Goal: Information Seeking & Learning: Check status

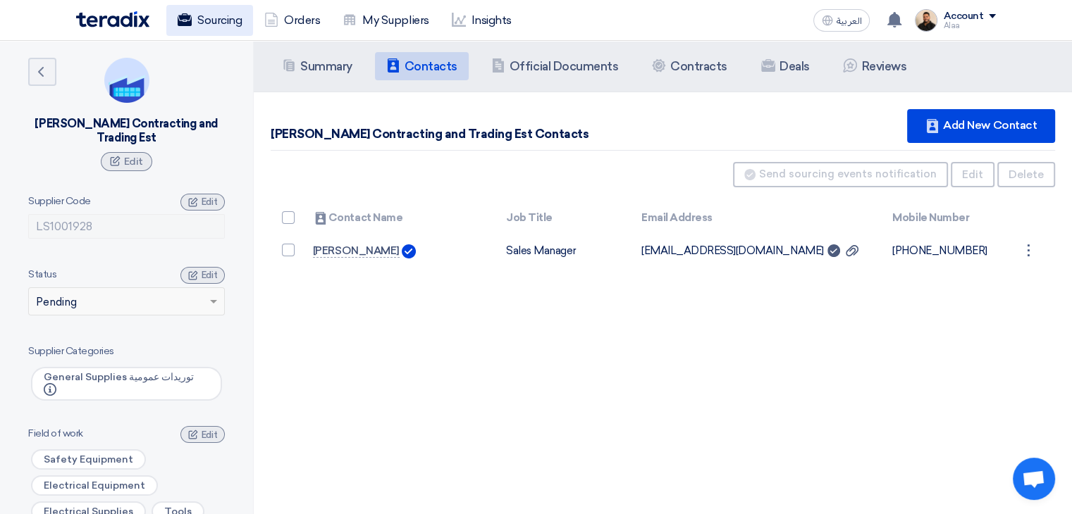
drag, startPoint x: 0, startPoint y: 0, endPoint x: 214, endPoint y: 17, distance: 214.2
click at [214, 17] on link "Sourcing" at bounding box center [209, 20] width 87 height 31
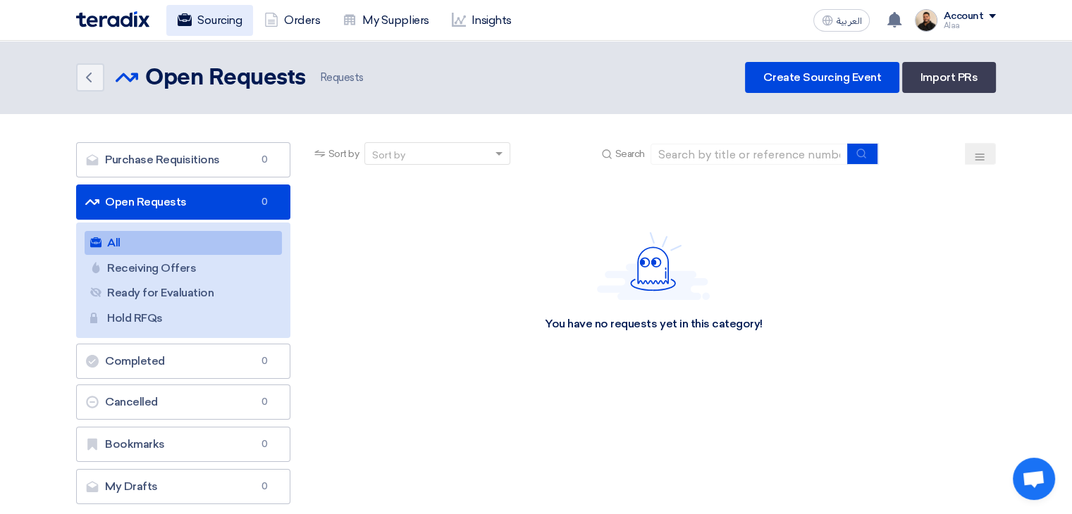
click at [193, 24] on link "Sourcing" at bounding box center [209, 20] width 87 height 31
click at [367, 18] on link "My Suppliers" at bounding box center [385, 20] width 109 height 31
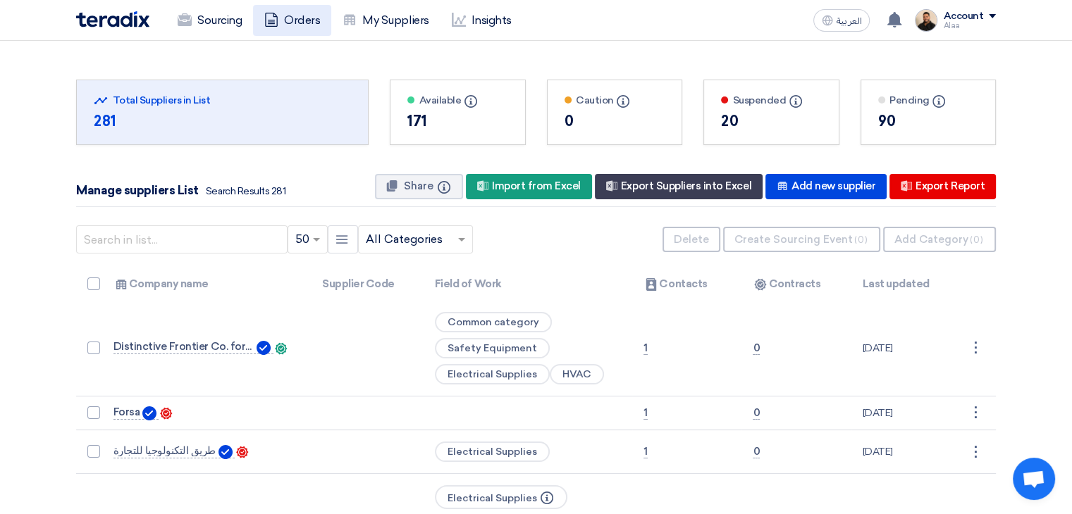
click at [288, 20] on link "Orders" at bounding box center [292, 20] width 78 height 31
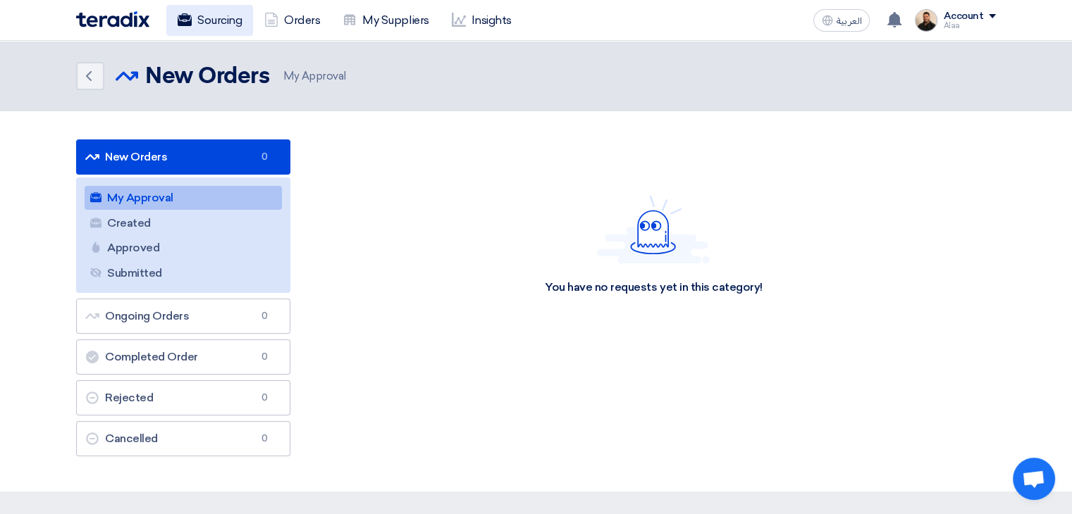
click at [214, 27] on link "Sourcing" at bounding box center [209, 20] width 87 height 31
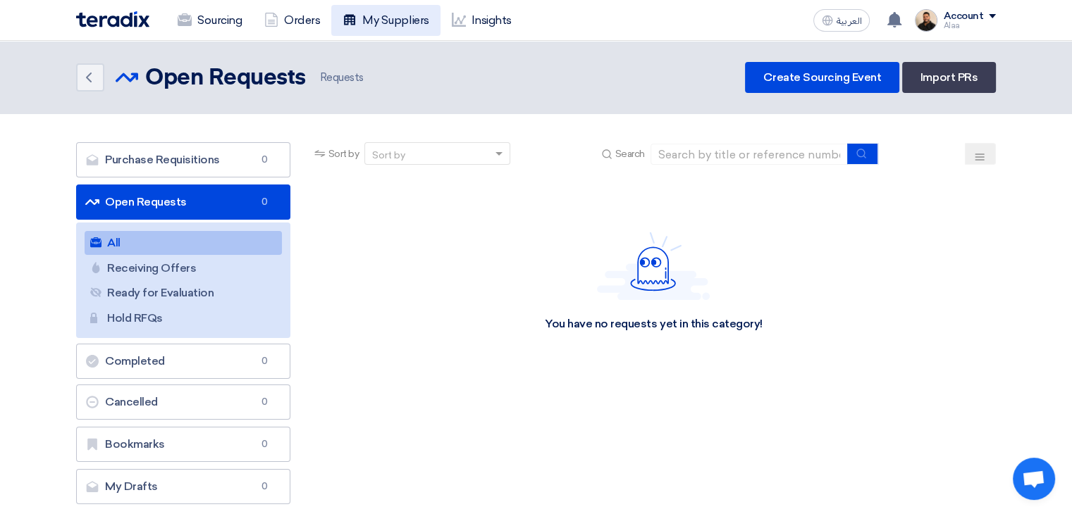
click at [369, 30] on link "My Suppliers" at bounding box center [385, 20] width 109 height 31
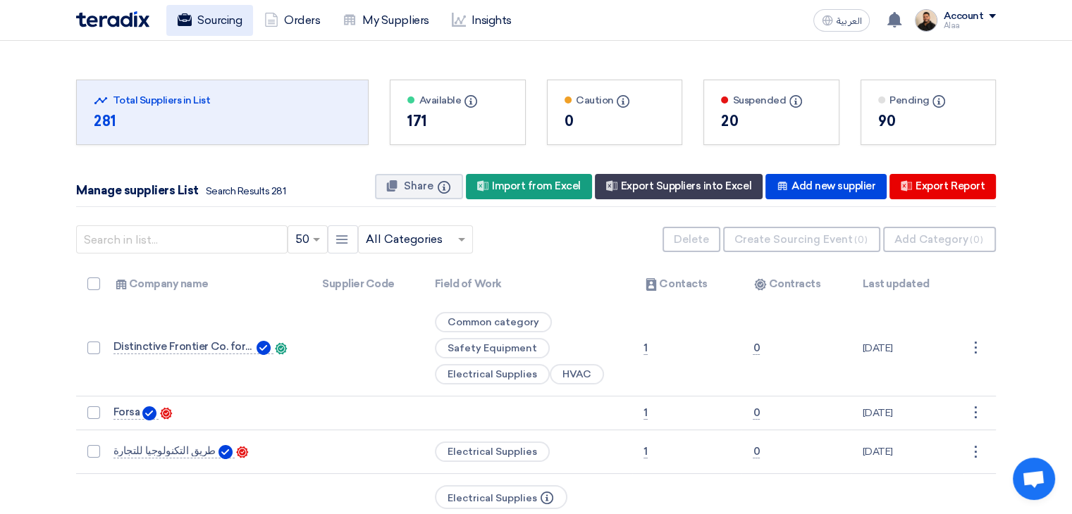
click at [215, 15] on link "Sourcing" at bounding box center [209, 20] width 87 height 31
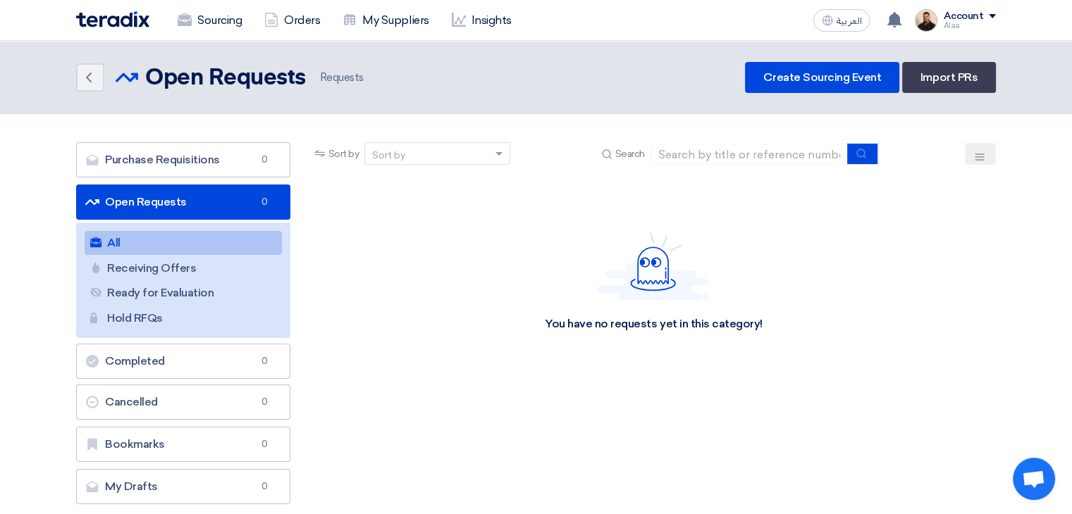
click at [116, 17] on img at bounding box center [112, 19] width 73 height 16
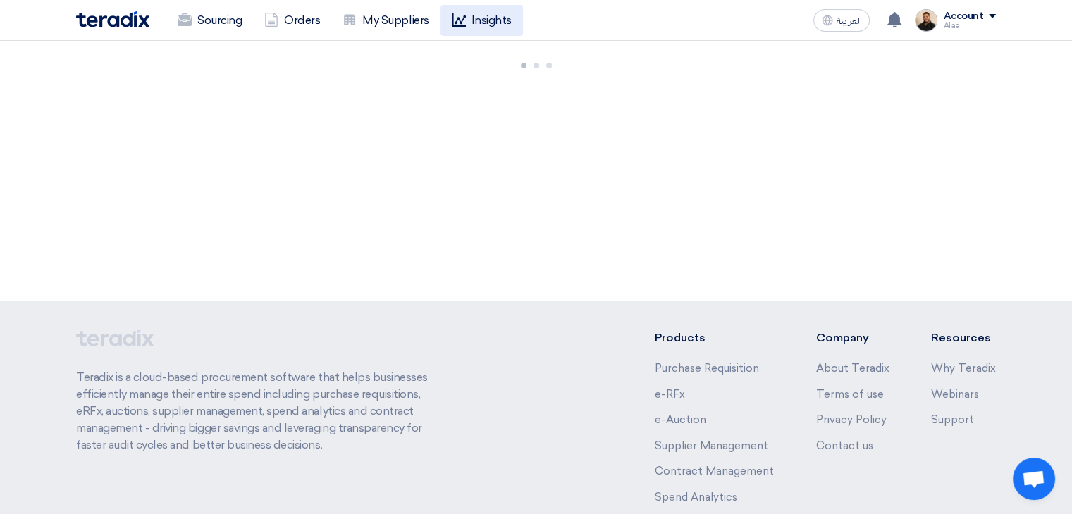
click at [464, 25] on use at bounding box center [459, 20] width 14 height 14
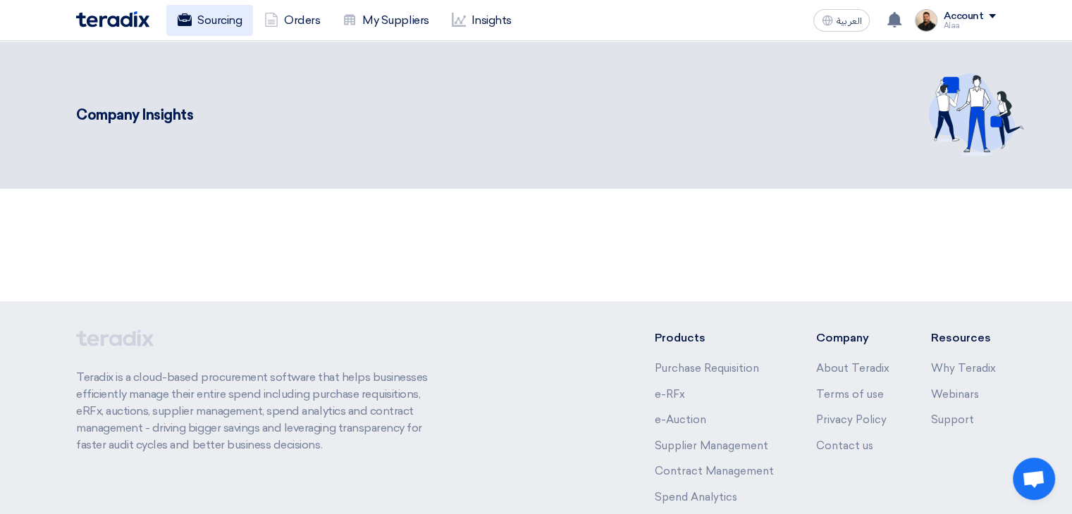
click at [235, 18] on link "Sourcing" at bounding box center [209, 20] width 87 height 31
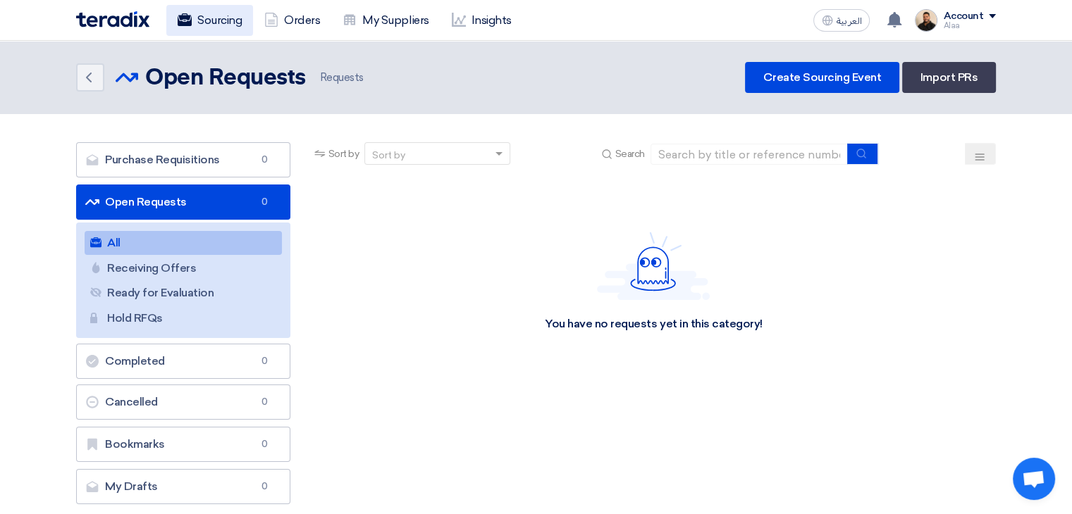
click at [245, 27] on link "Sourcing" at bounding box center [209, 20] width 87 height 31
click at [144, 24] on img at bounding box center [112, 19] width 73 height 16
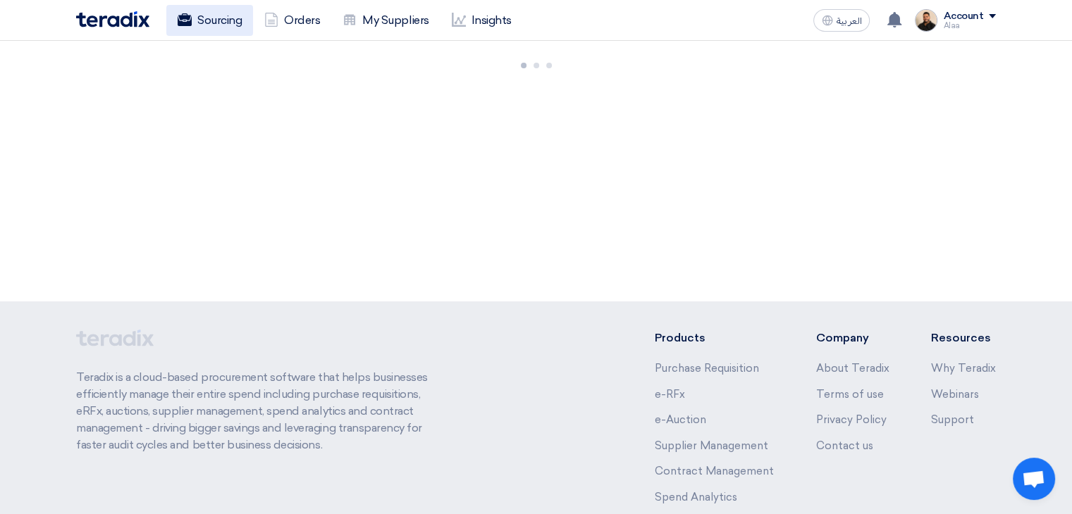
click at [228, 16] on link "Sourcing" at bounding box center [209, 20] width 87 height 31
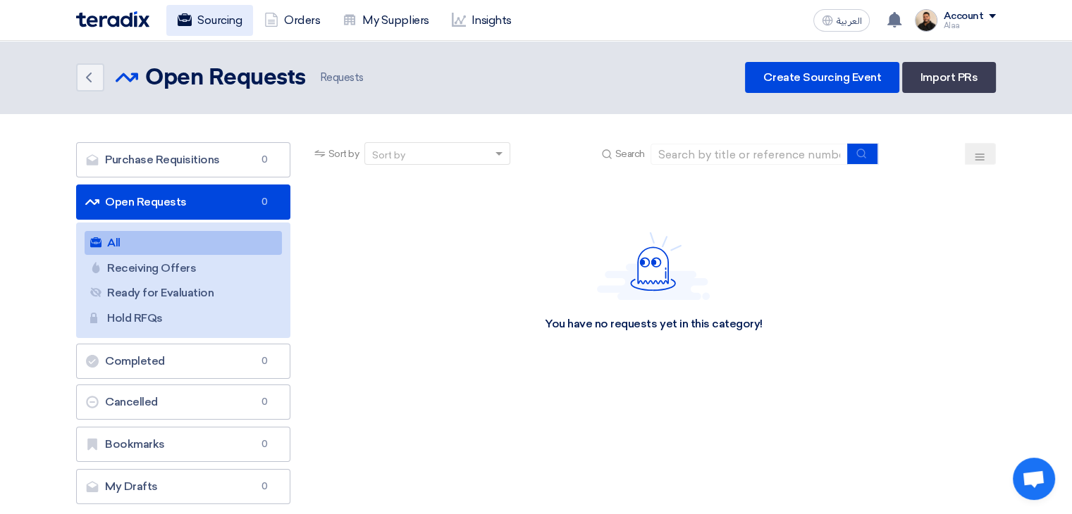
click at [228, 25] on link "Sourcing" at bounding box center [209, 20] width 87 height 31
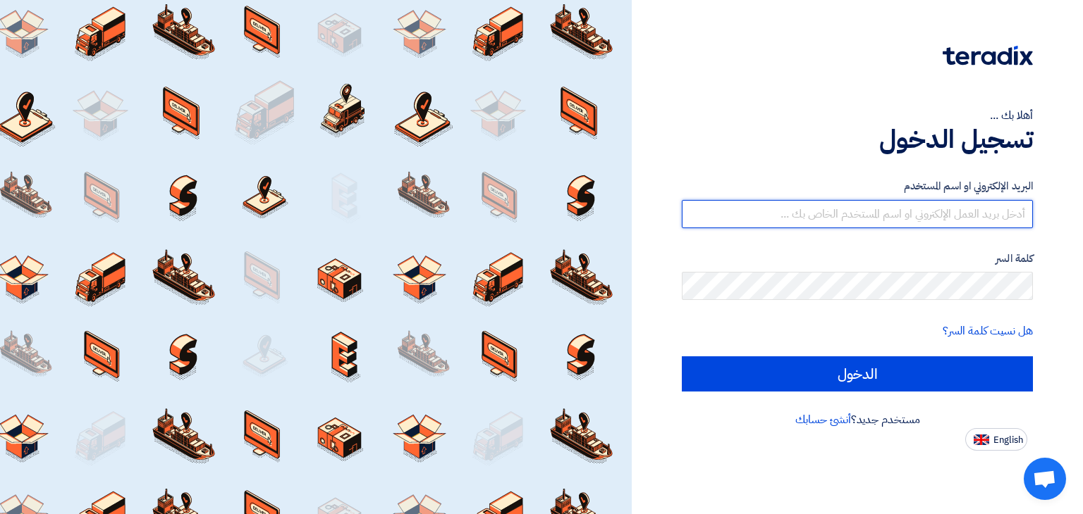
click at [787, 223] on input "text" at bounding box center [857, 214] width 351 height 28
type input "alaa.nageh@obeikan.com.sa"
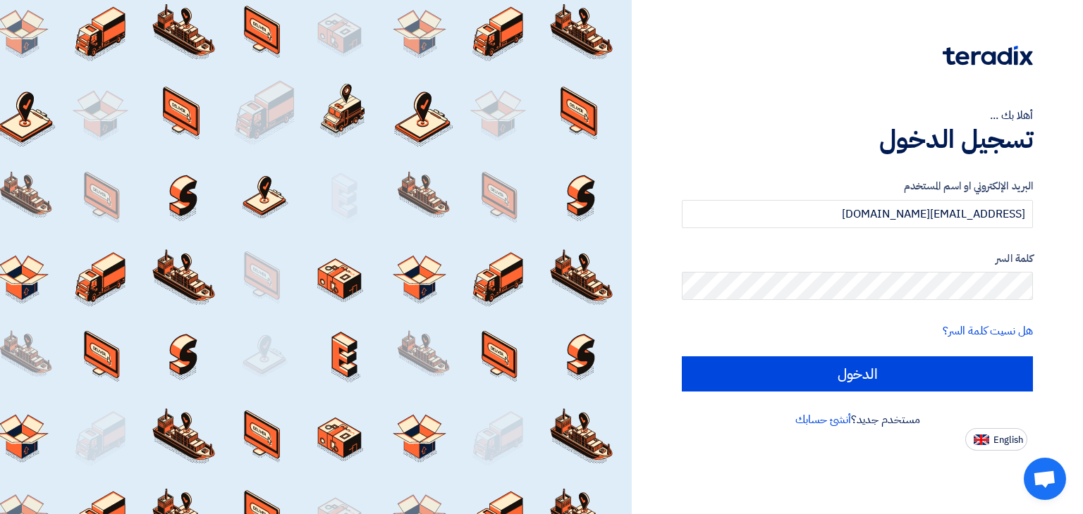
click at [682, 357] on input "الدخول" at bounding box center [857, 374] width 351 height 35
type input "Sign in"
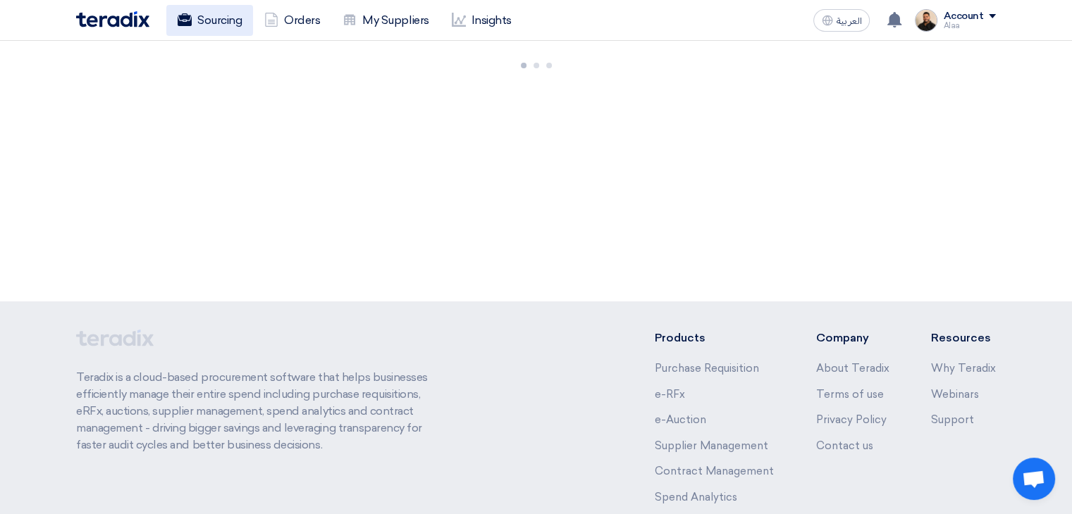
click at [213, 16] on link "Sourcing" at bounding box center [209, 20] width 87 height 31
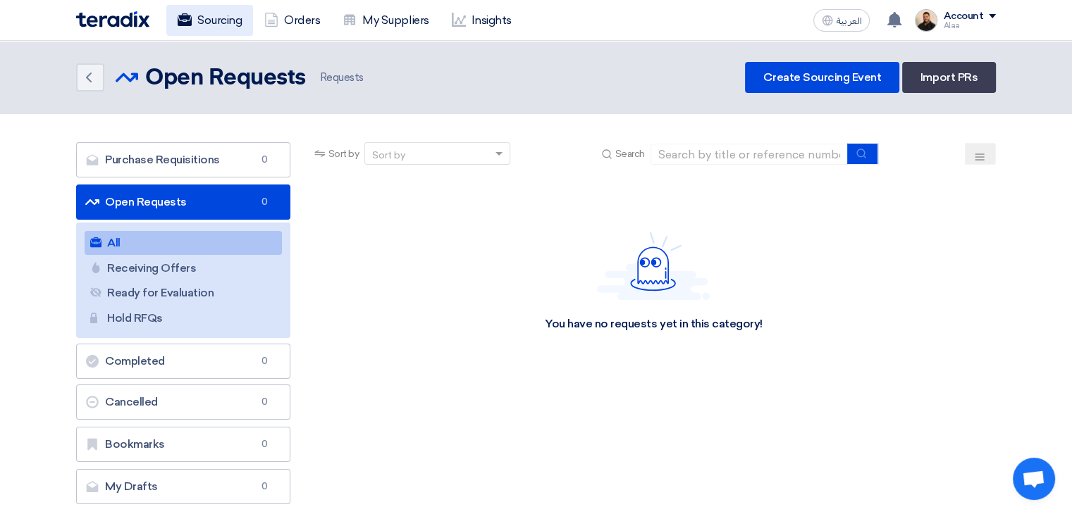
click at [218, 20] on link "Sourcing" at bounding box center [209, 20] width 87 height 31
click at [302, 25] on link "Orders" at bounding box center [292, 20] width 78 height 31
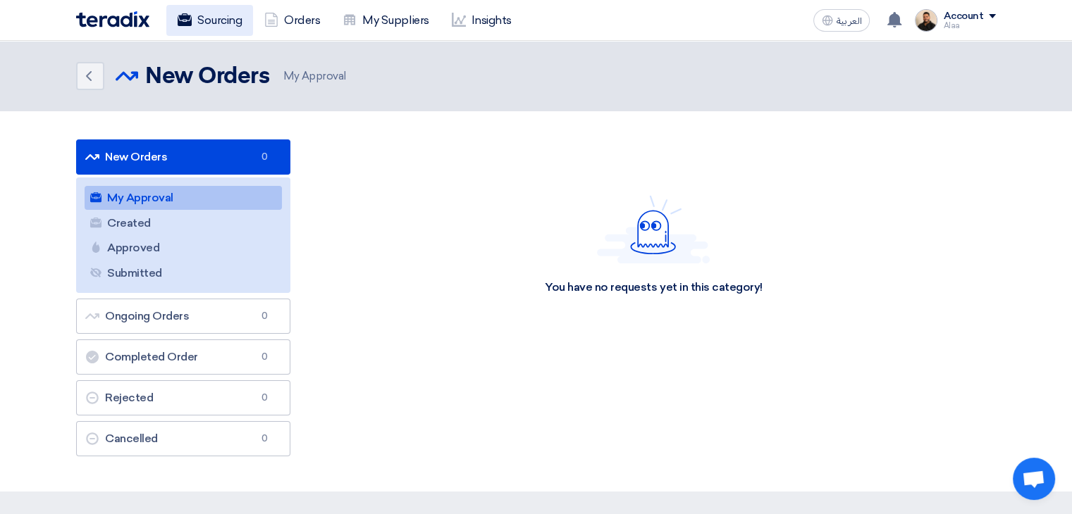
click at [188, 28] on link "Sourcing" at bounding box center [209, 20] width 87 height 31
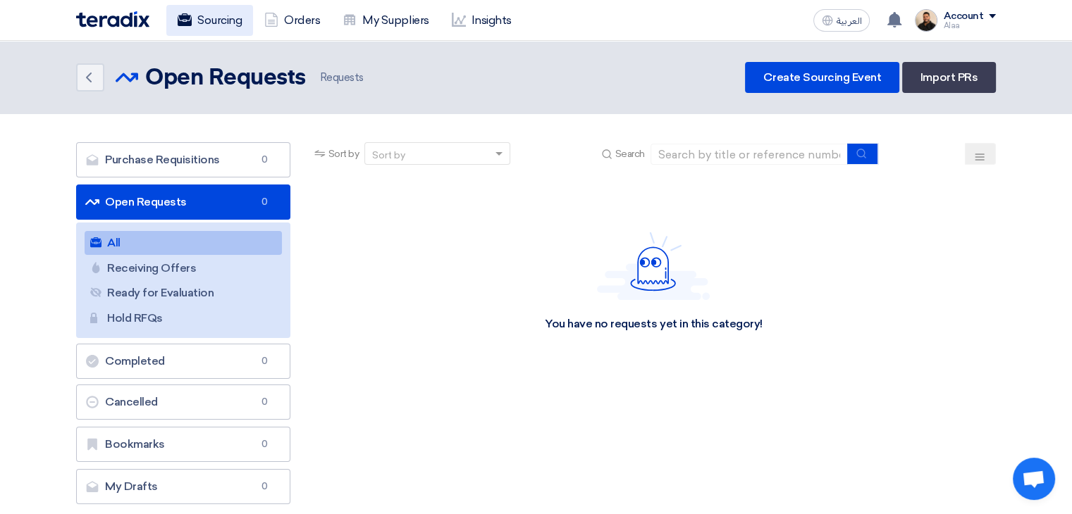
click at [212, 30] on link "Sourcing" at bounding box center [209, 20] width 87 height 31
click at [285, 26] on link "Orders" at bounding box center [292, 20] width 78 height 31
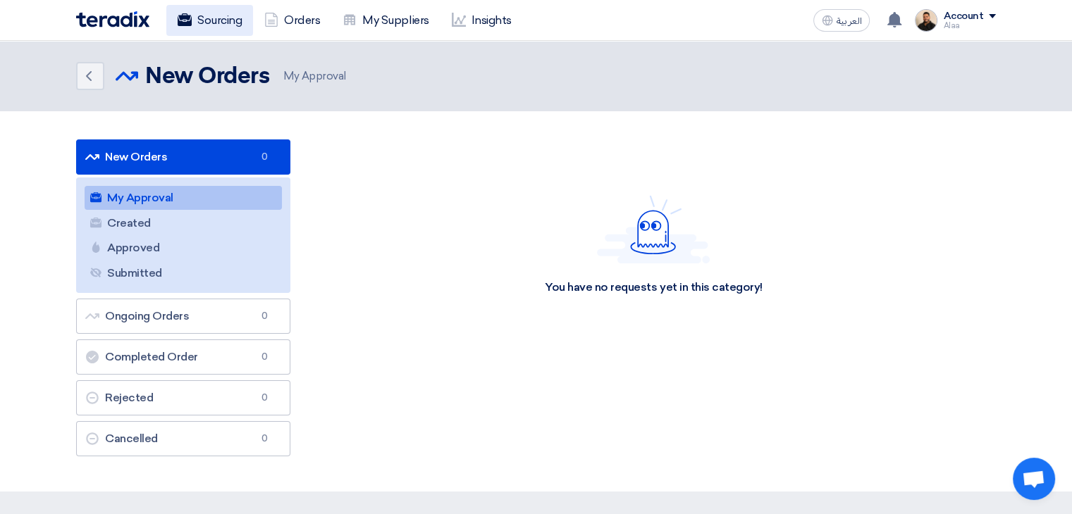
click at [214, 25] on link "Sourcing" at bounding box center [209, 20] width 87 height 31
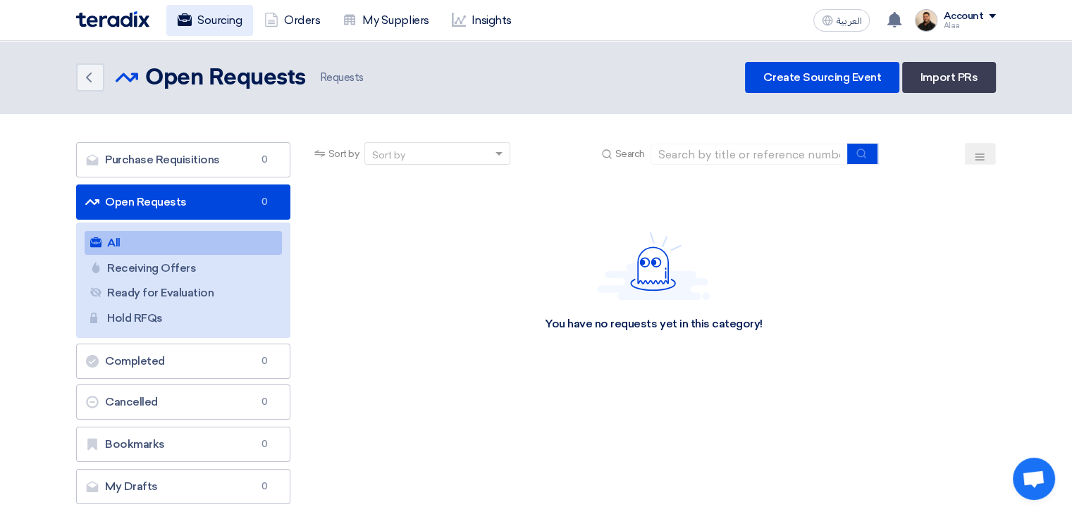
click at [203, 13] on link "Sourcing" at bounding box center [209, 20] width 87 height 31
click at [214, 21] on link "Sourcing" at bounding box center [209, 20] width 87 height 31
click at [457, 22] on icon at bounding box center [459, 20] width 14 height 14
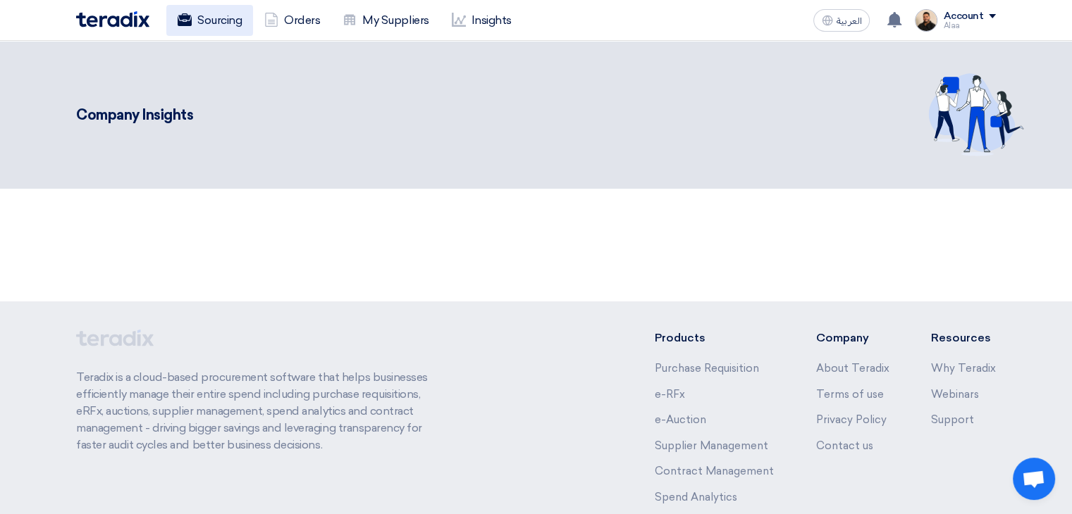
click at [227, 16] on link "Sourcing" at bounding box center [209, 20] width 87 height 31
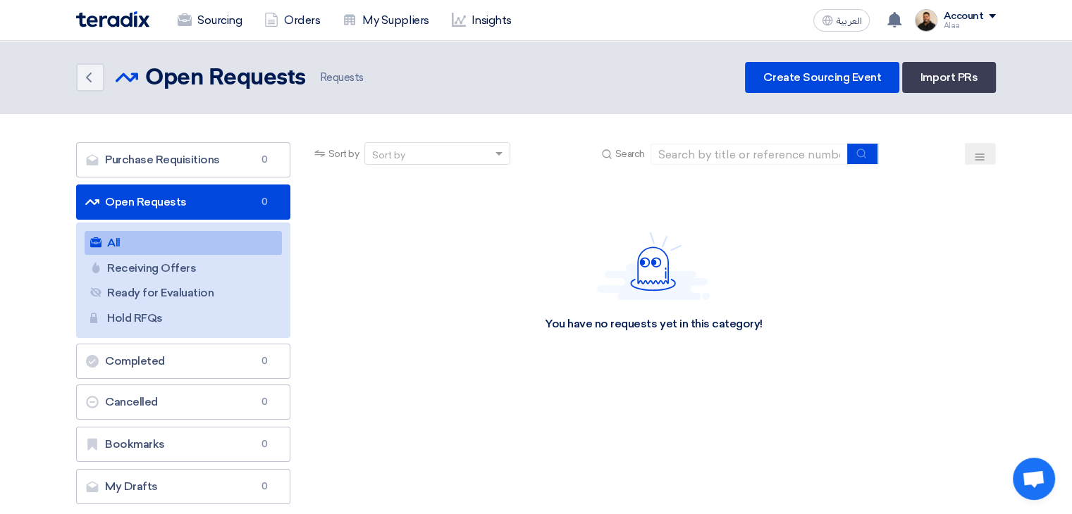
click at [227, 16] on link "Sourcing" at bounding box center [209, 20] width 87 height 31
click at [479, 20] on link "Insights" at bounding box center [481, 20] width 82 height 31
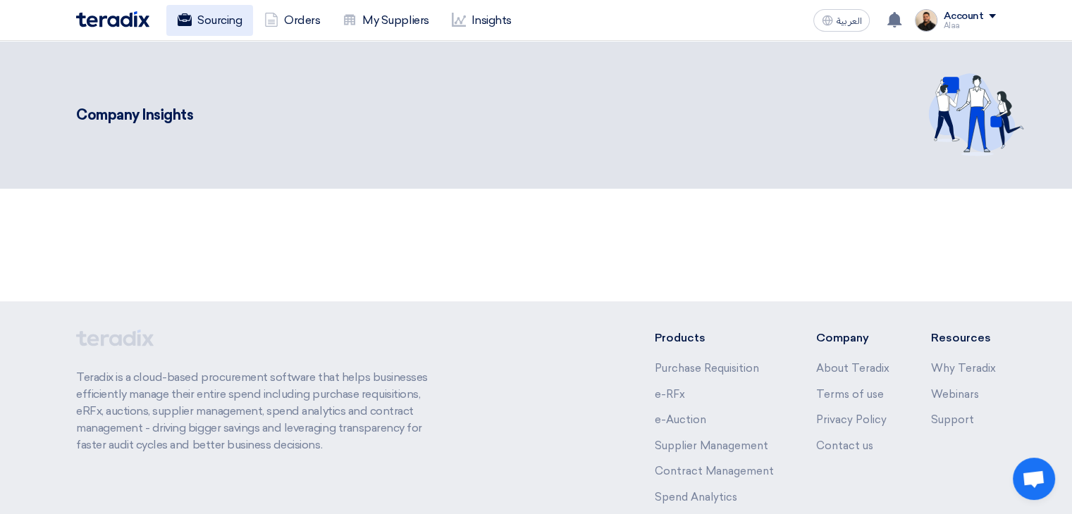
click at [235, 29] on link "Sourcing" at bounding box center [209, 20] width 87 height 31
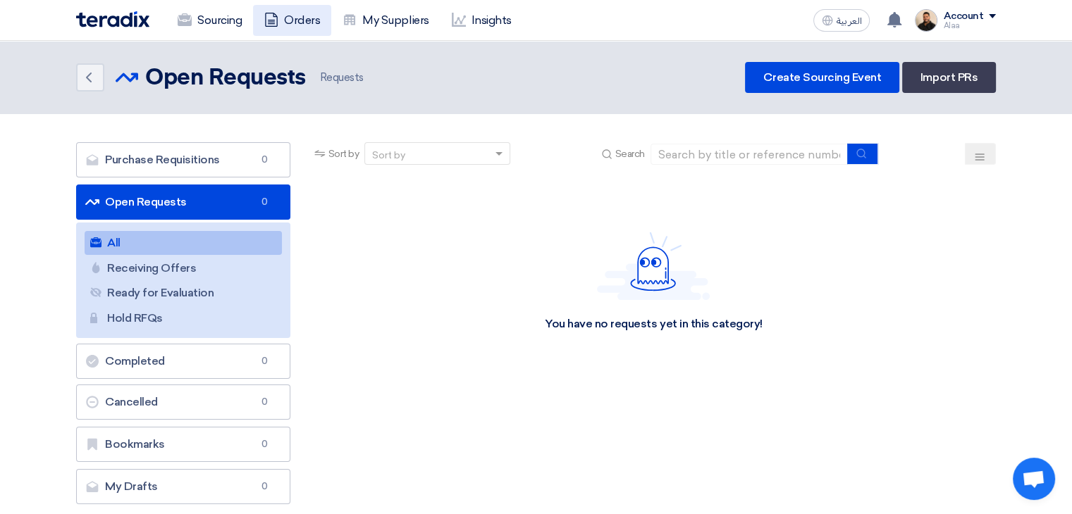
click at [314, 17] on link "Orders" at bounding box center [292, 20] width 78 height 31
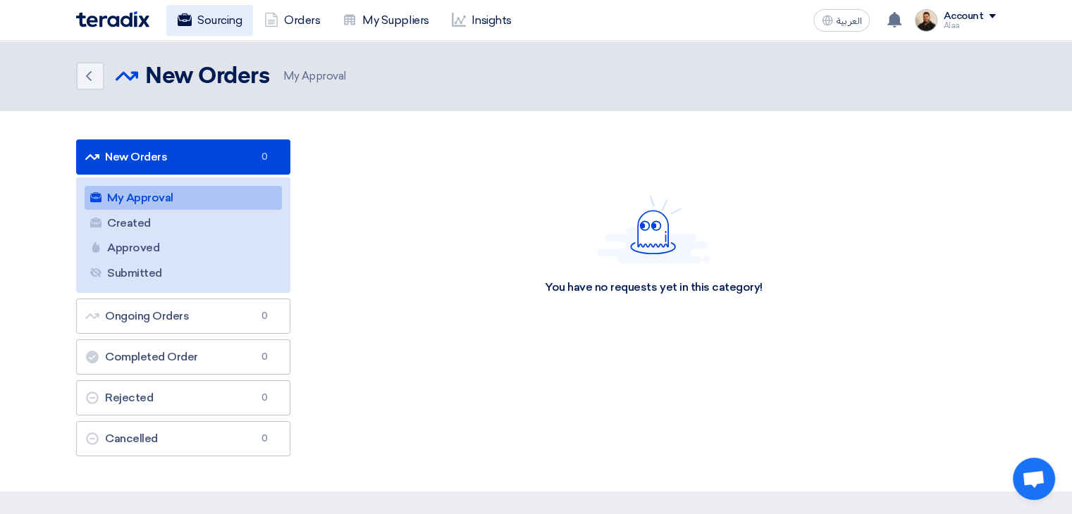
click at [227, 23] on link "Sourcing" at bounding box center [209, 20] width 87 height 31
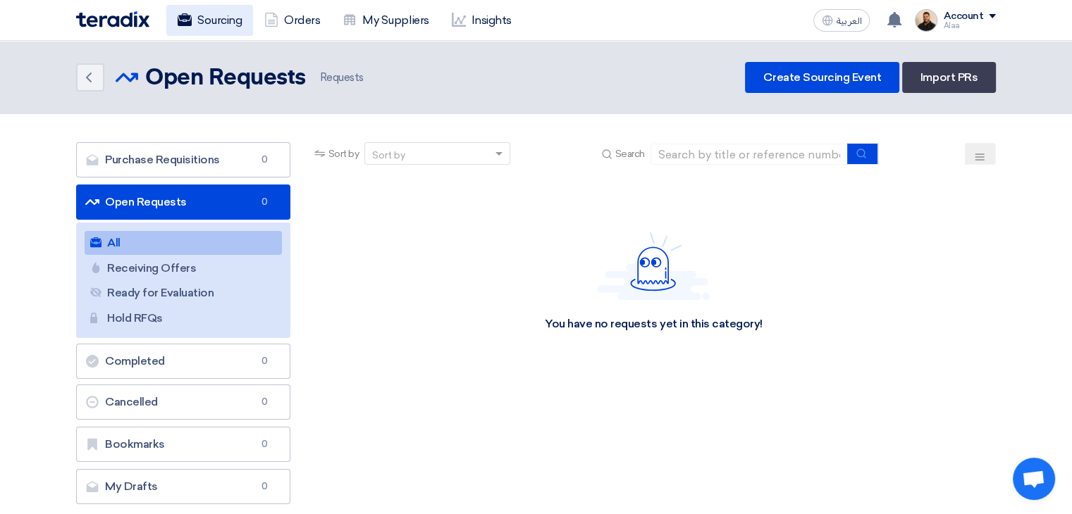
click at [227, 23] on link "Sourcing" at bounding box center [209, 20] width 87 height 31
click at [226, 14] on link "Sourcing" at bounding box center [209, 20] width 87 height 31
click at [198, 8] on link "Sourcing" at bounding box center [209, 20] width 87 height 31
click at [202, 20] on link "Sourcing" at bounding box center [209, 20] width 87 height 31
click at [235, 29] on link "Sourcing" at bounding box center [209, 20] width 87 height 31
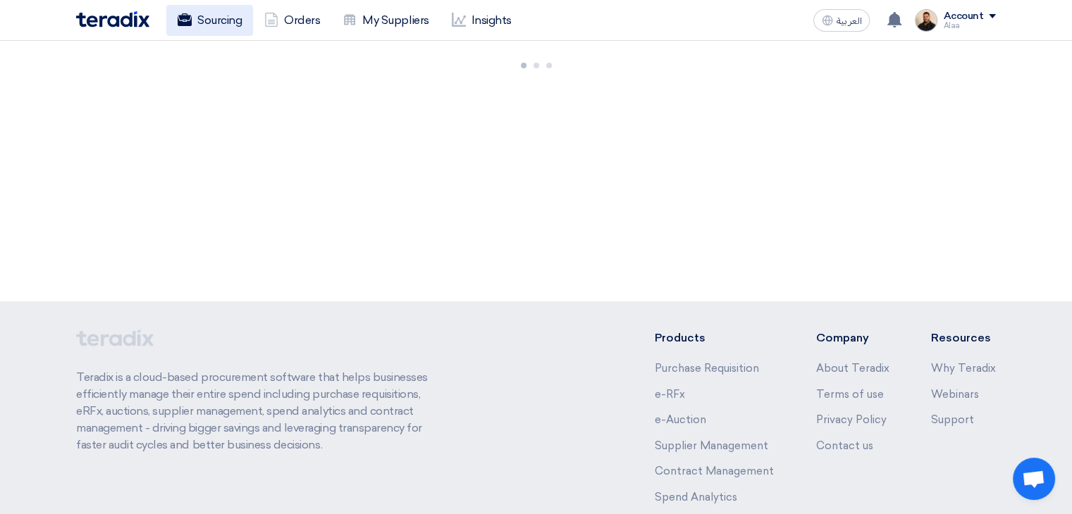
click at [185, 19] on icon at bounding box center [185, 20] width 14 height 14
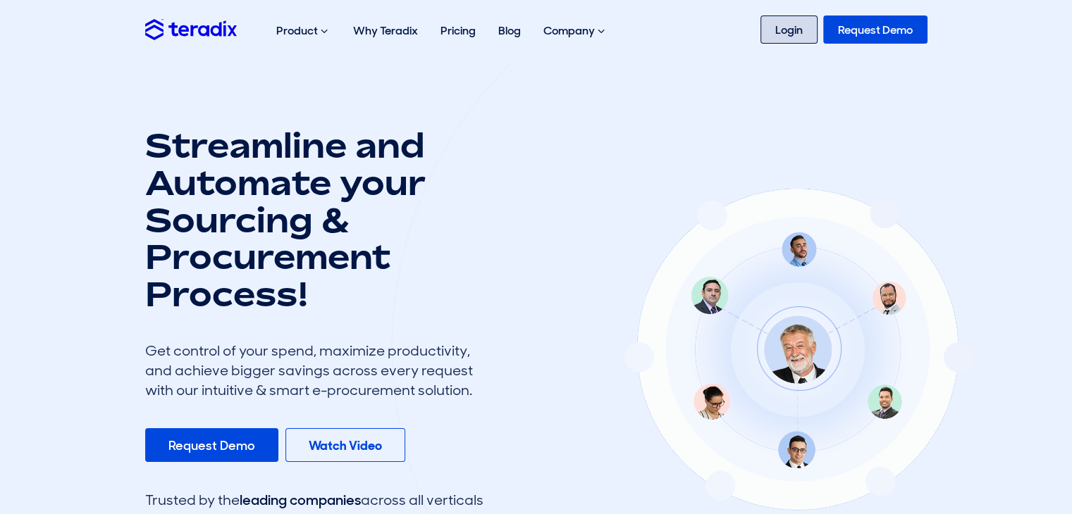
click at [795, 34] on link "Login" at bounding box center [788, 30] width 57 height 28
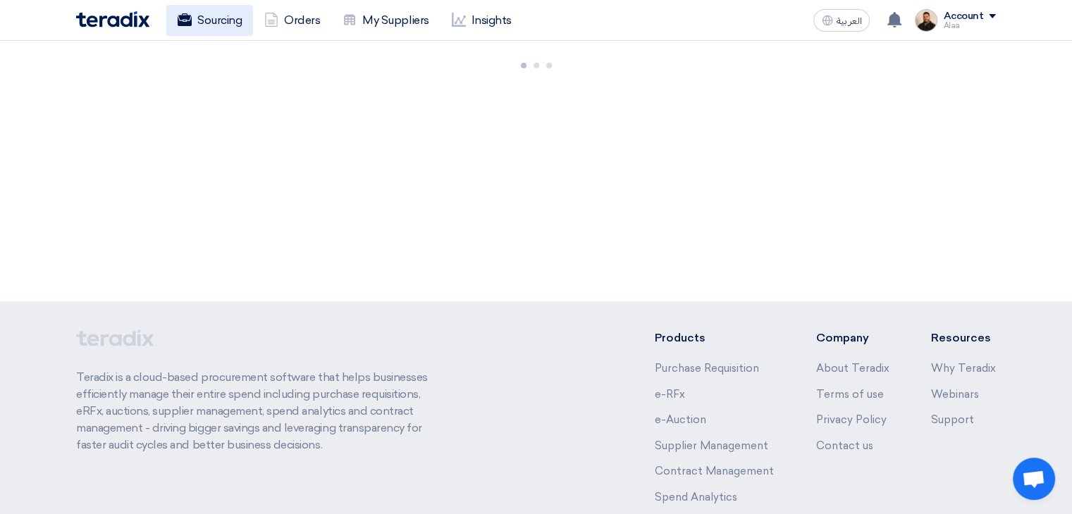
click at [202, 27] on link "Sourcing" at bounding box center [209, 20] width 87 height 31
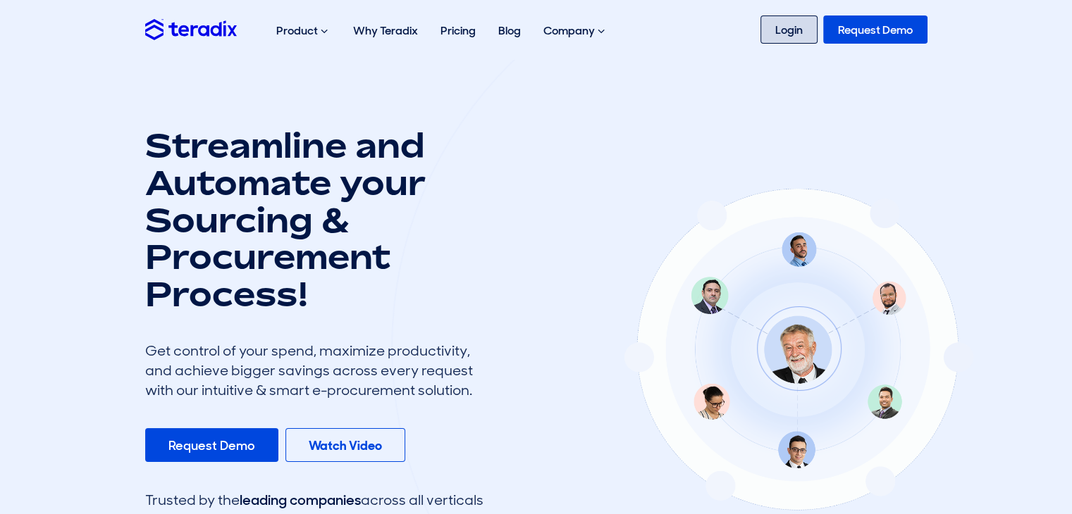
click at [782, 34] on link "Login" at bounding box center [788, 30] width 57 height 28
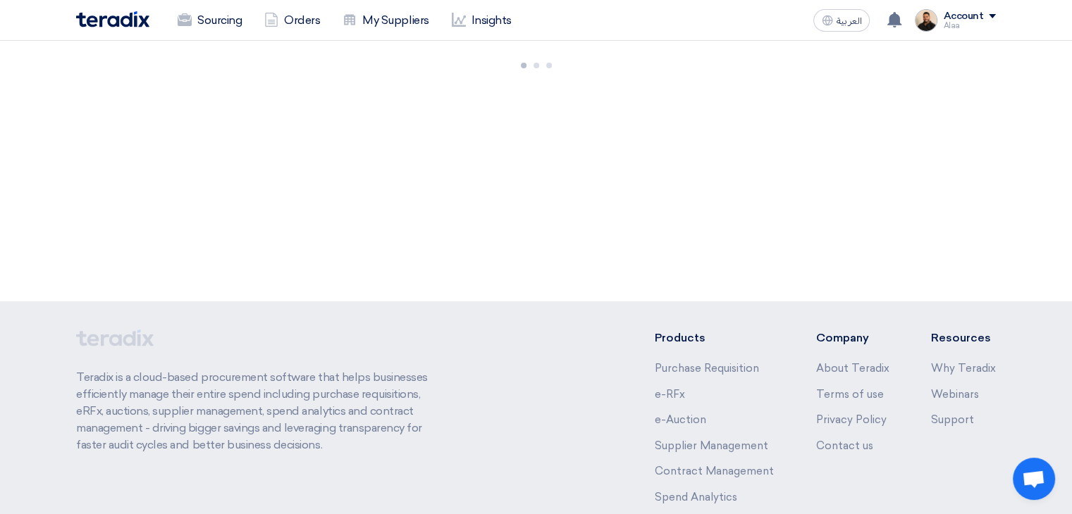
click at [201, 62] on div at bounding box center [536, 63] width 1072 height 44
click at [213, 26] on link "Sourcing" at bounding box center [209, 20] width 87 height 31
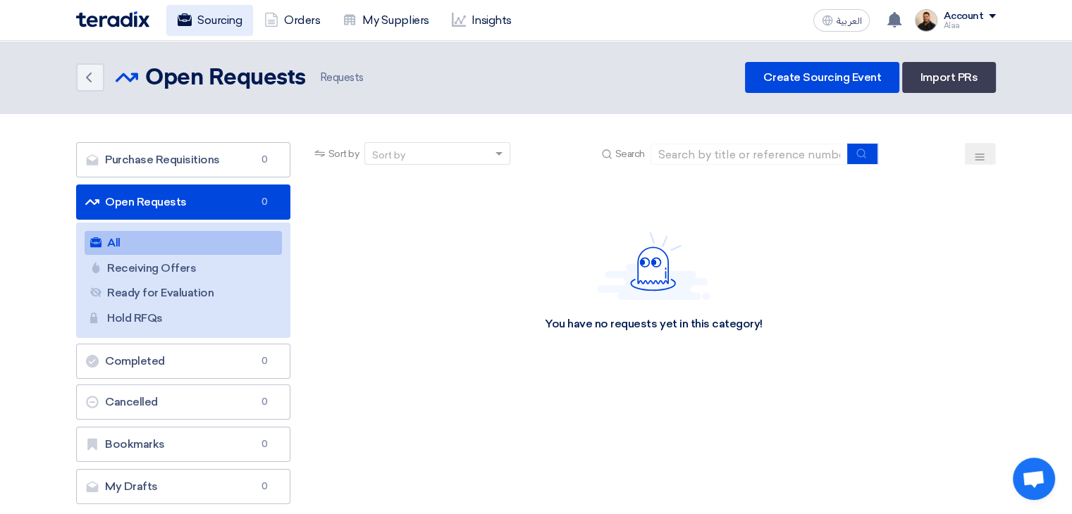
click at [220, 22] on link "Sourcing" at bounding box center [209, 20] width 87 height 31
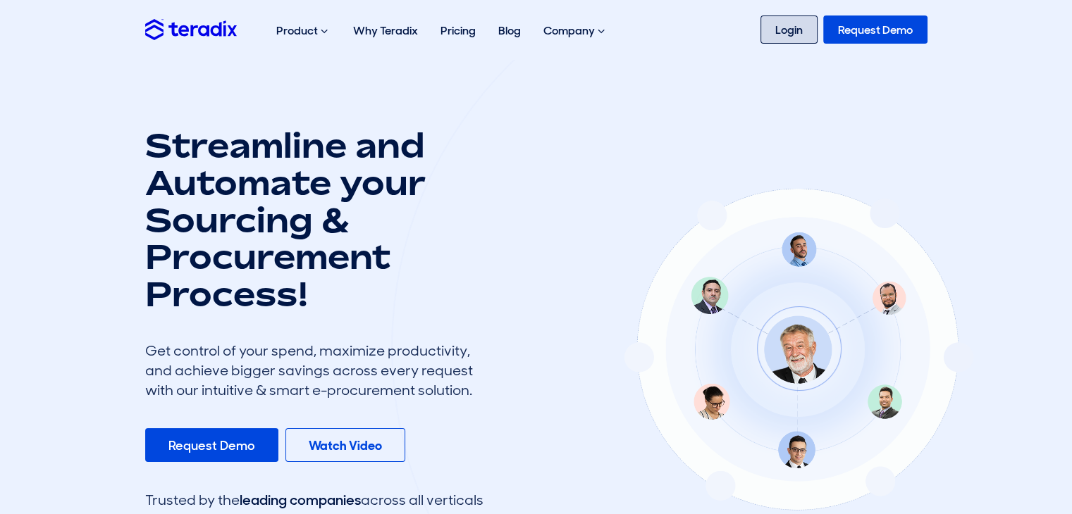
click at [772, 35] on link "Login" at bounding box center [788, 30] width 57 height 28
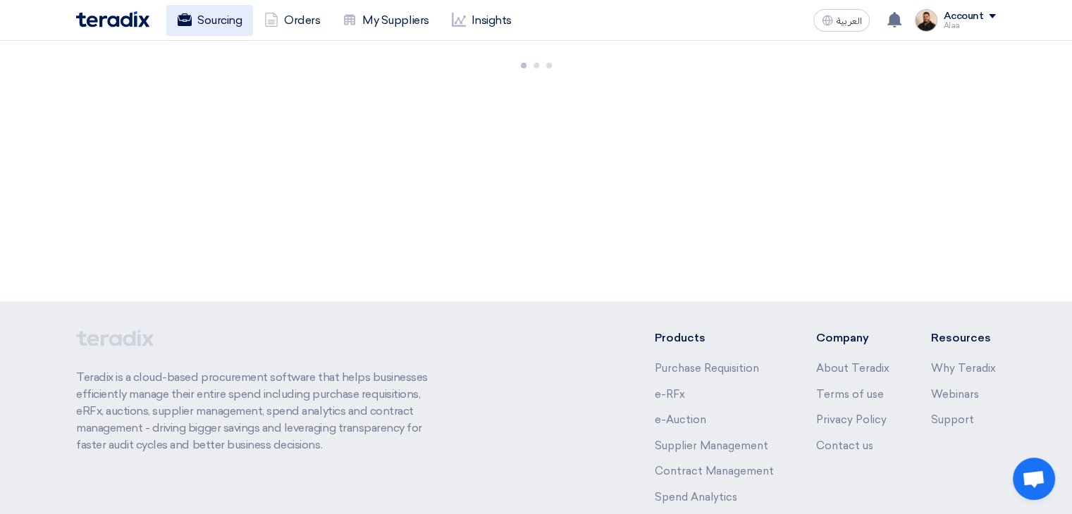
click at [222, 14] on link "Sourcing" at bounding box center [209, 20] width 87 height 31
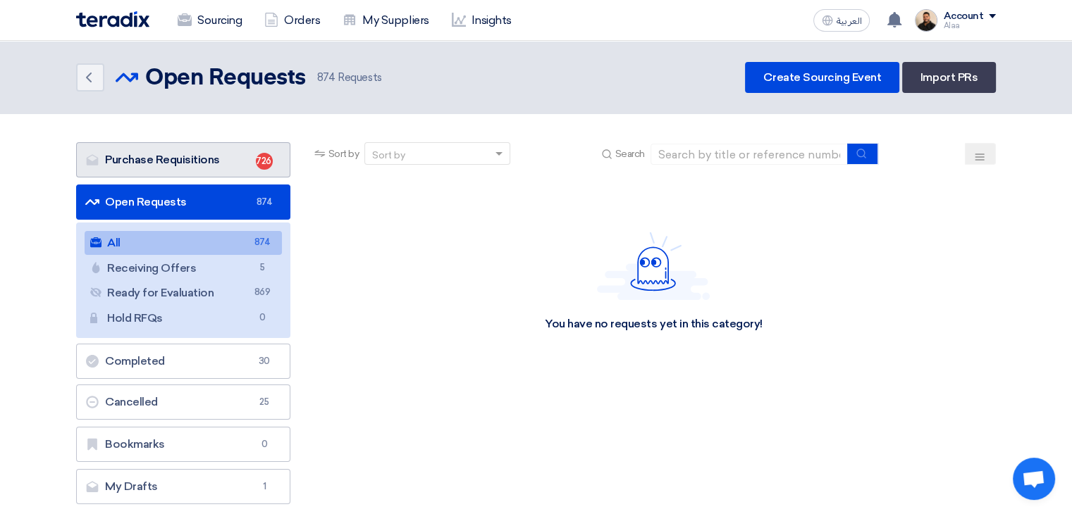
click at [233, 152] on link "Purchase Requisitions Purchase Requisitions 726" at bounding box center [183, 159] width 214 height 35
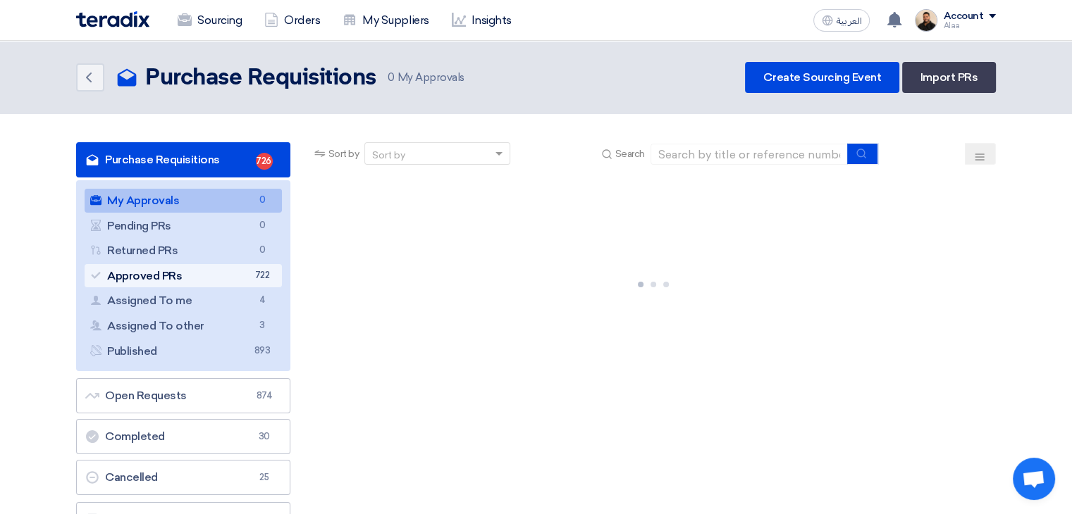
click at [234, 278] on link "Approved PRs Approved PRs 722" at bounding box center [183, 276] width 197 height 24
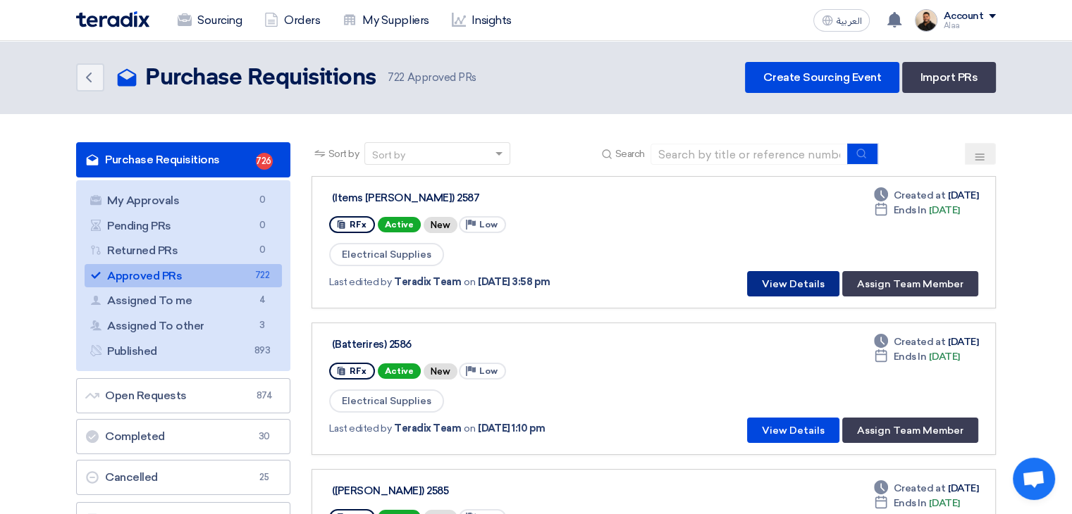
click at [763, 281] on button "View Details" at bounding box center [793, 283] width 92 height 25
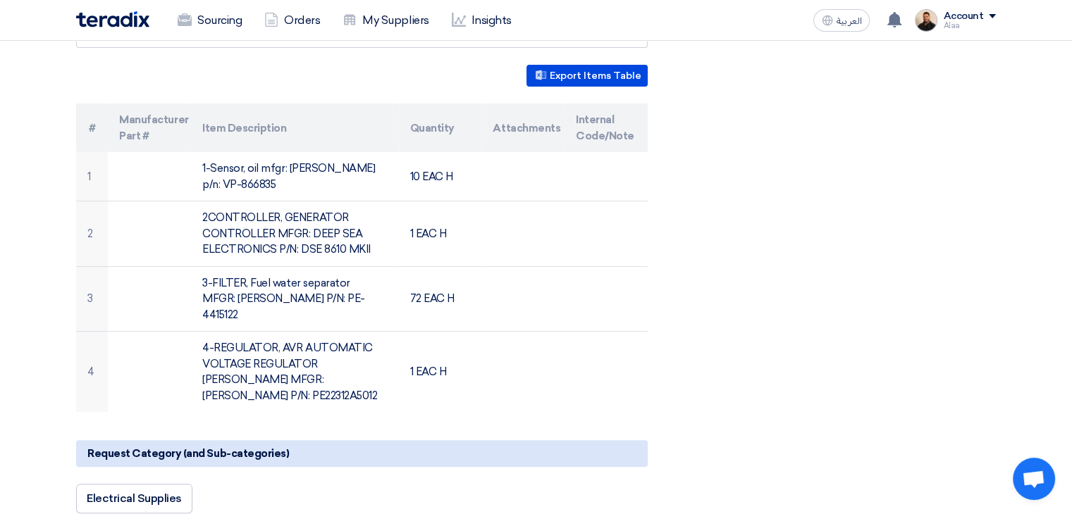
scroll to position [290, 0]
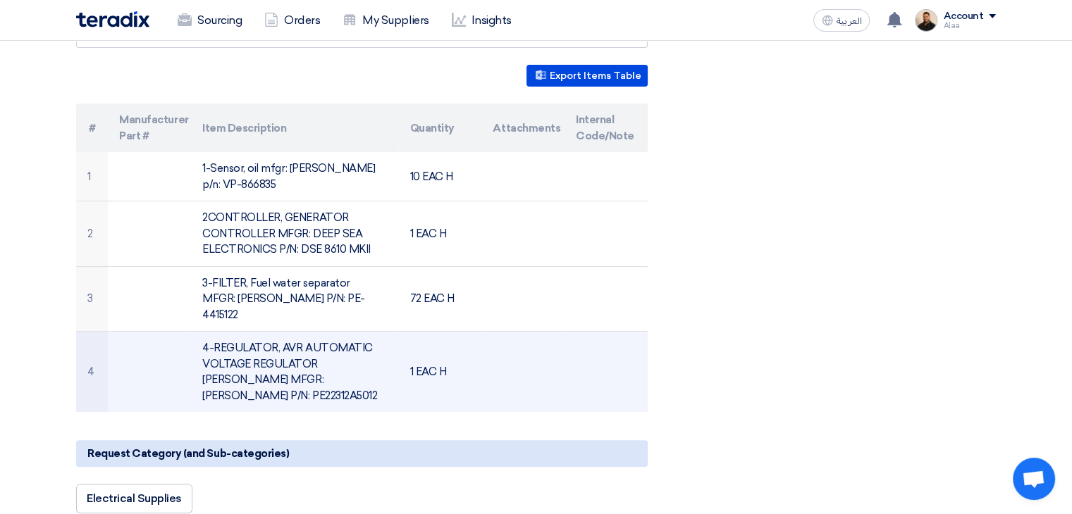
click at [283, 354] on td "4-REGULATOR, AVR AUTOMATIC VOLTAGE REGULATOR [PERSON_NAME] MFGR: [PERSON_NAME] …" at bounding box center [294, 372] width 207 height 81
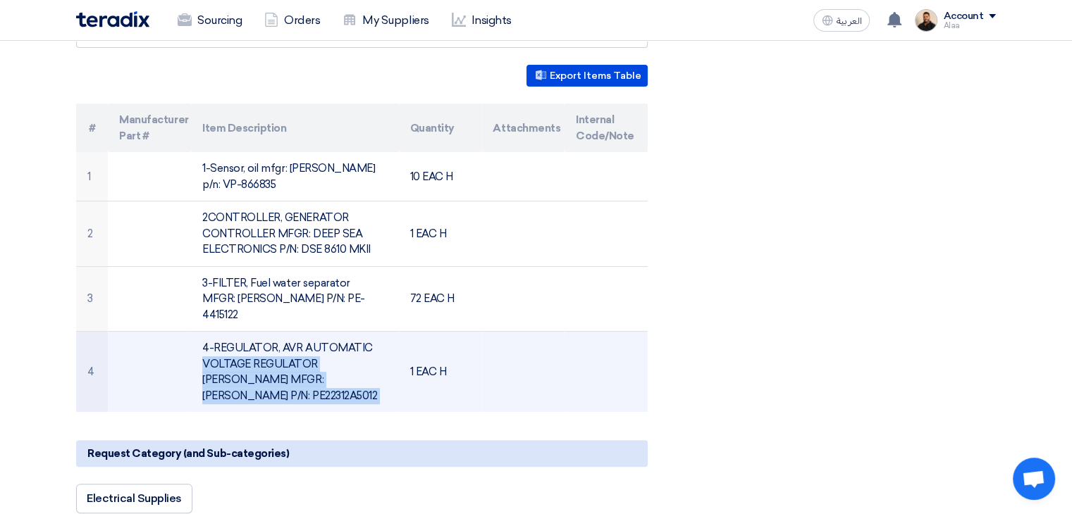
click at [283, 354] on td "4-REGULATOR, AVR AUTOMATIC VOLTAGE REGULATOR [PERSON_NAME] MFGR: [PERSON_NAME] …" at bounding box center [294, 372] width 207 height 81
click at [240, 378] on td "4-REGULATOR, AVR AUTOMATIC VOLTAGE REGULATOR [PERSON_NAME] MFGR: [PERSON_NAME] …" at bounding box center [294, 372] width 207 height 81
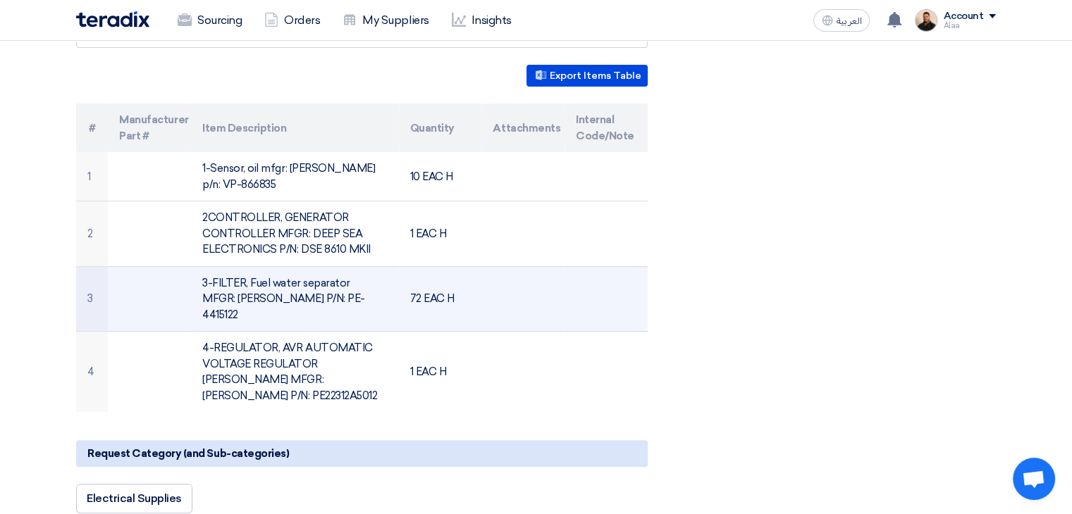
click at [271, 286] on td "3-FILTER, Fuel water separator MFGR: [PERSON_NAME] P/N: PE-4415122" at bounding box center [294, 299] width 207 height 66
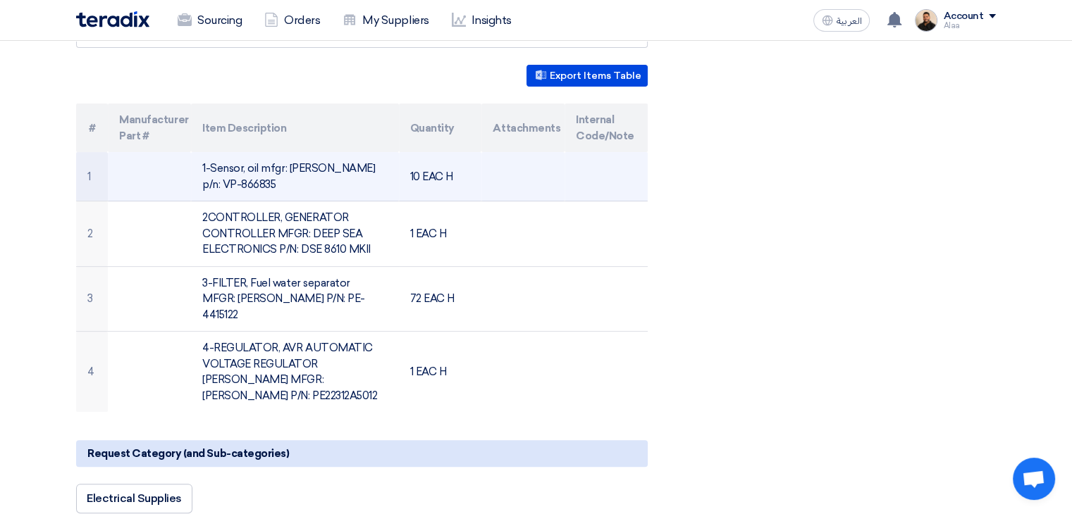
click at [274, 162] on td "1-Sensor, oil mfgr: [PERSON_NAME] p/n: VP-866835" at bounding box center [294, 176] width 207 height 49
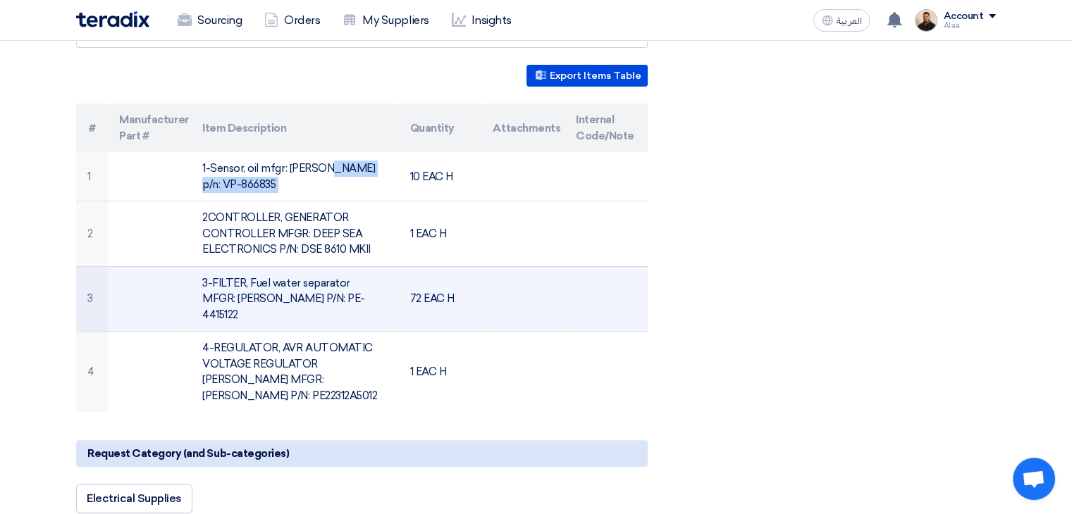
scroll to position [0, 0]
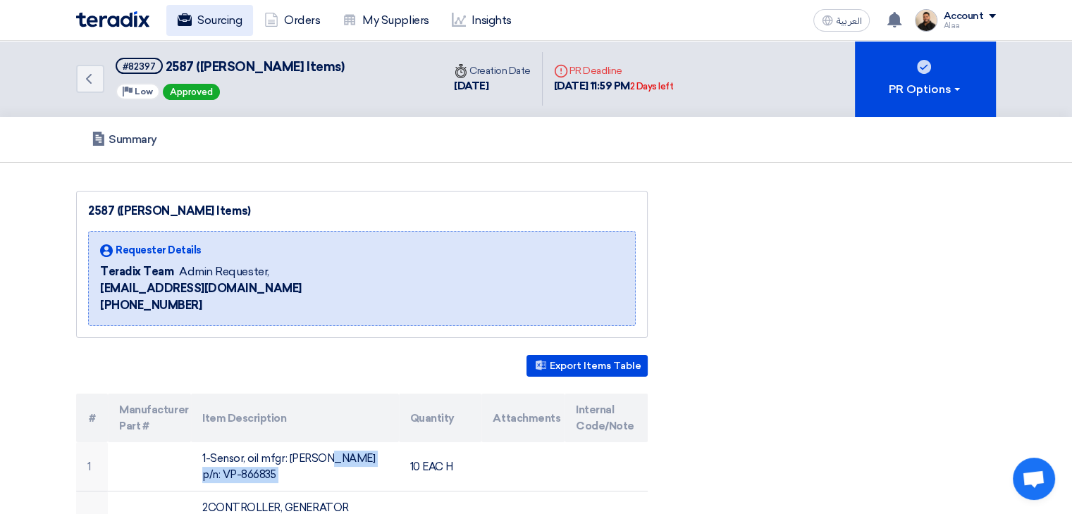
click at [217, 30] on link "Sourcing" at bounding box center [209, 20] width 87 height 31
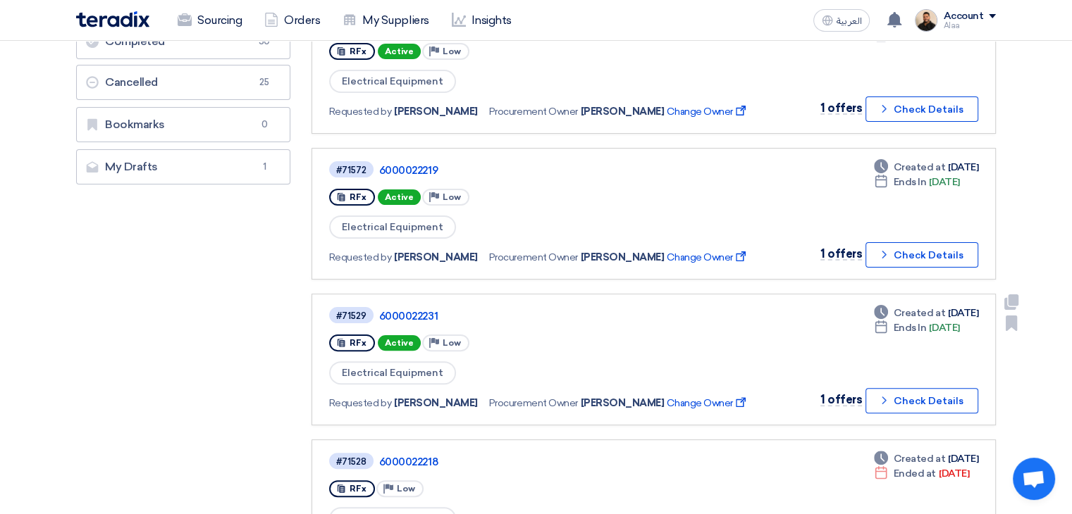
scroll to position [313, 0]
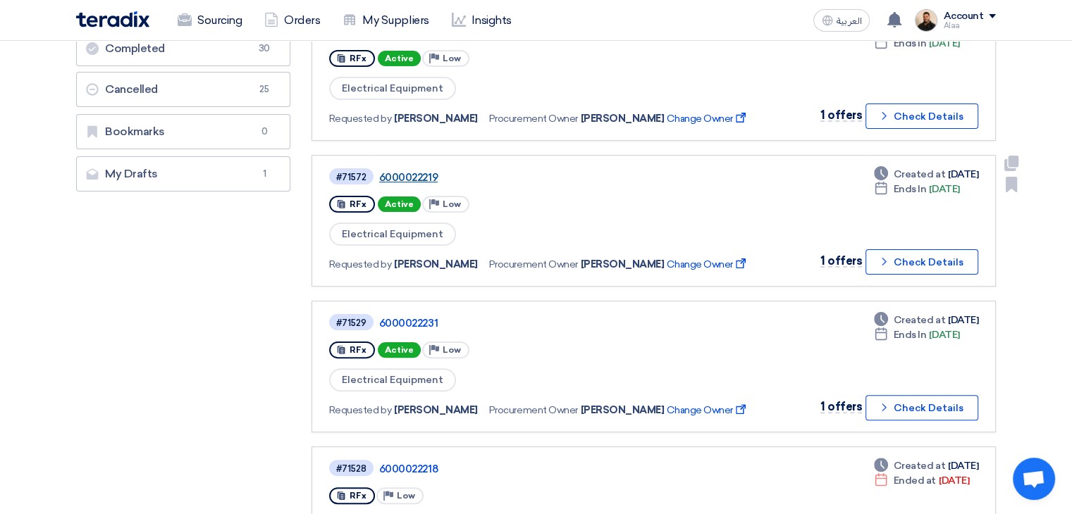
click at [414, 171] on link "6000022219" at bounding box center [555, 177] width 352 height 13
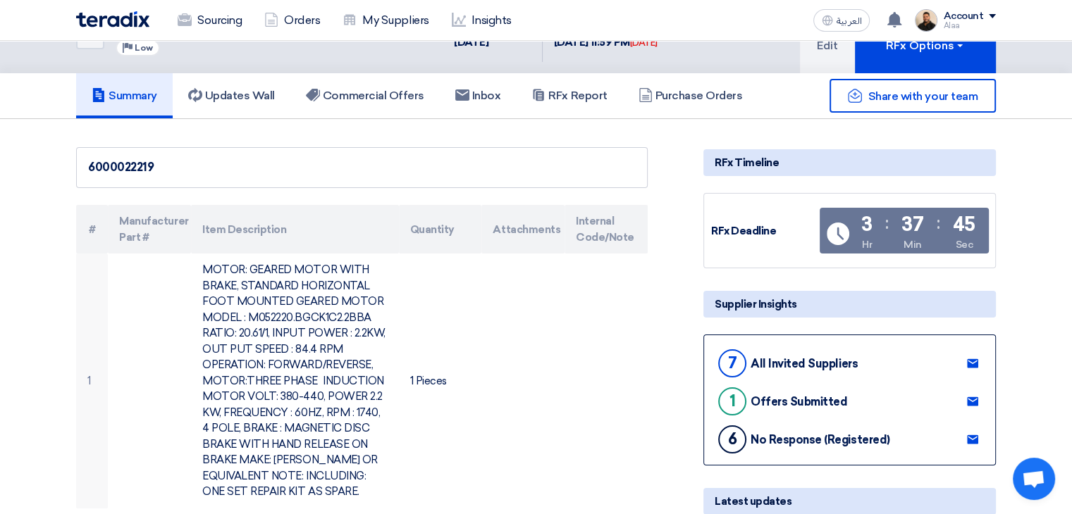
scroll to position [38, 0]
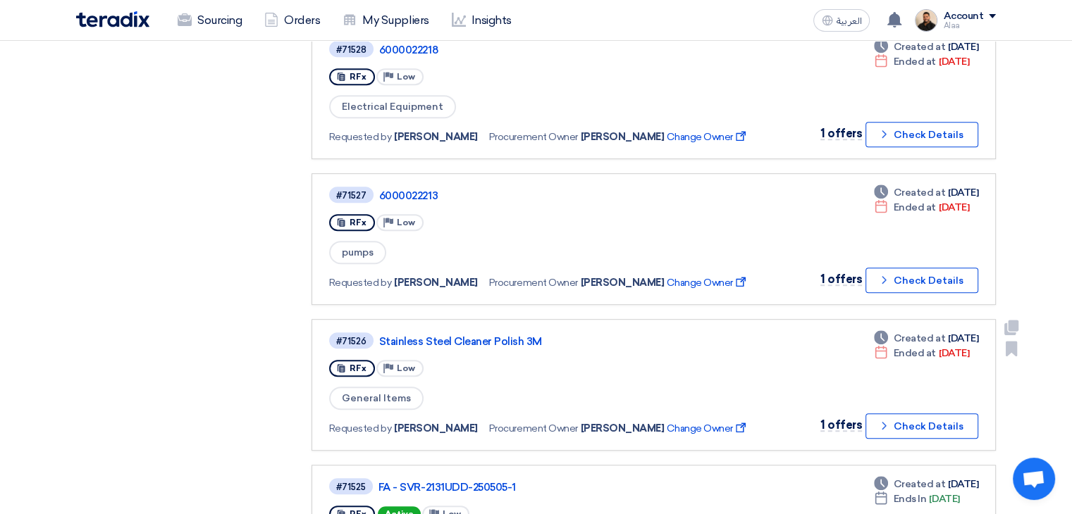
scroll to position [732, 0]
click at [426, 190] on link "6000022213" at bounding box center [555, 196] width 352 height 13
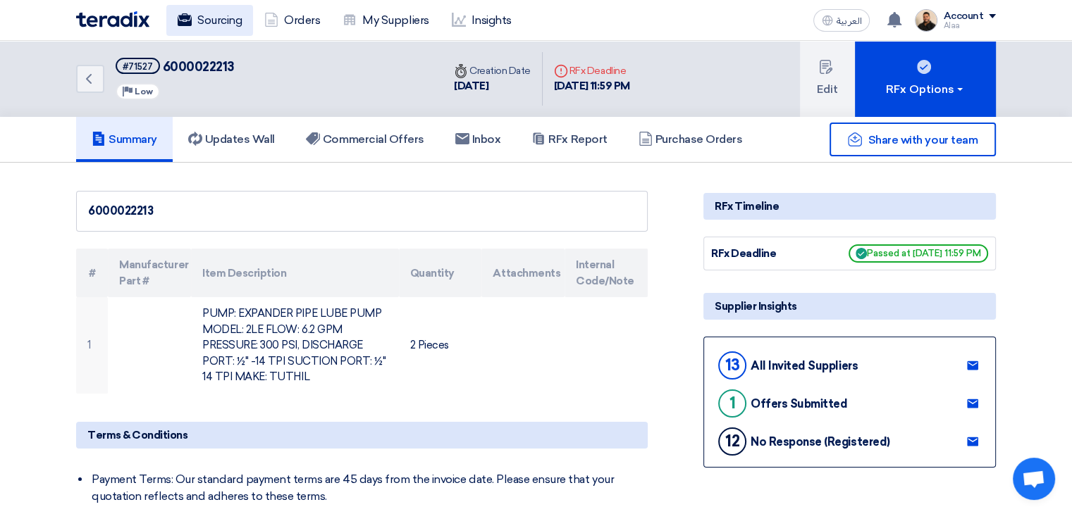
click at [225, 18] on link "Sourcing" at bounding box center [209, 20] width 87 height 31
